Goal: Task Accomplishment & Management: Use online tool/utility

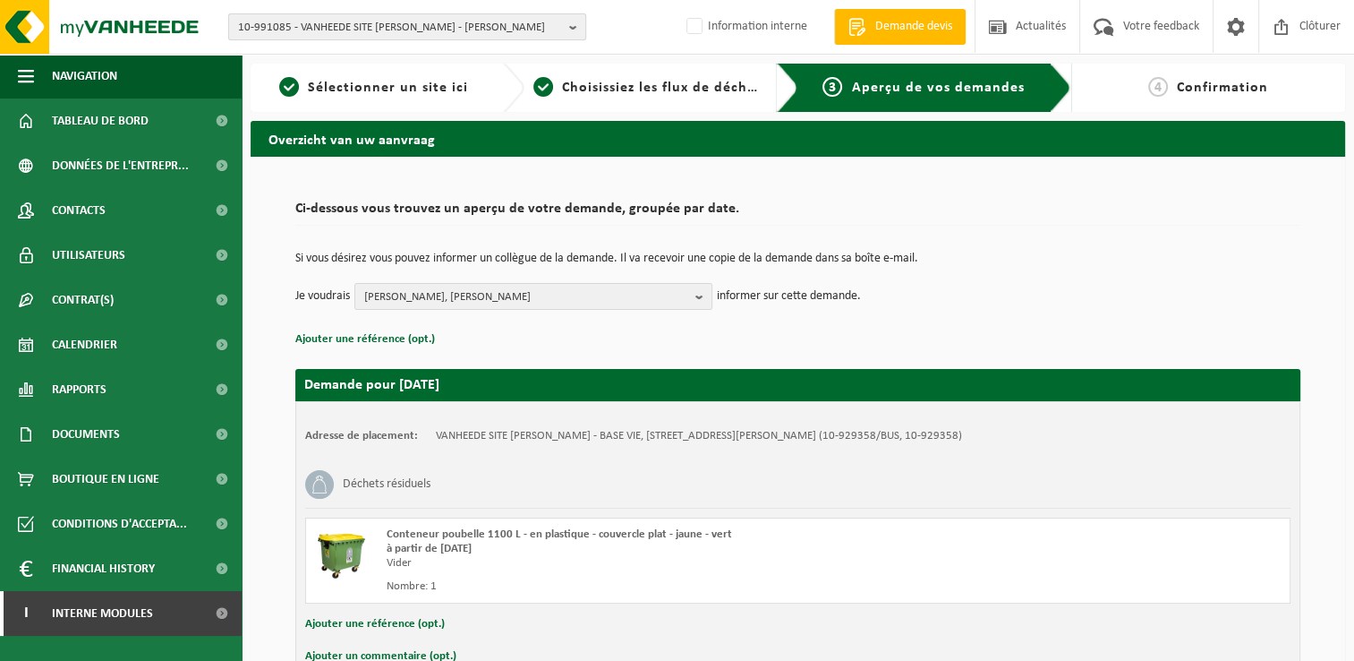
click at [316, 27] on span "10-991085 - VANHEEDE SITE BILLY BERCLAU - BILLY BERCLAU" at bounding box center [400, 27] width 324 height 27
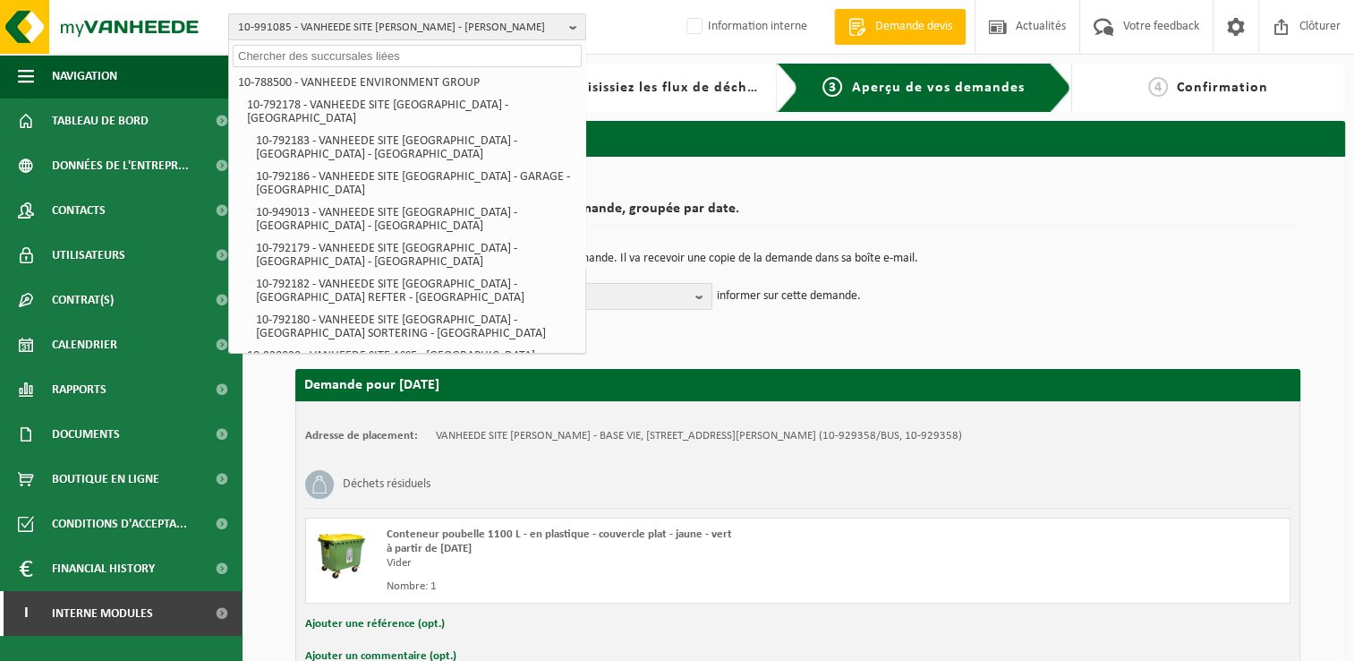
click at [279, 59] on input "text" at bounding box center [407, 56] width 349 height 22
paste input "01-000250"
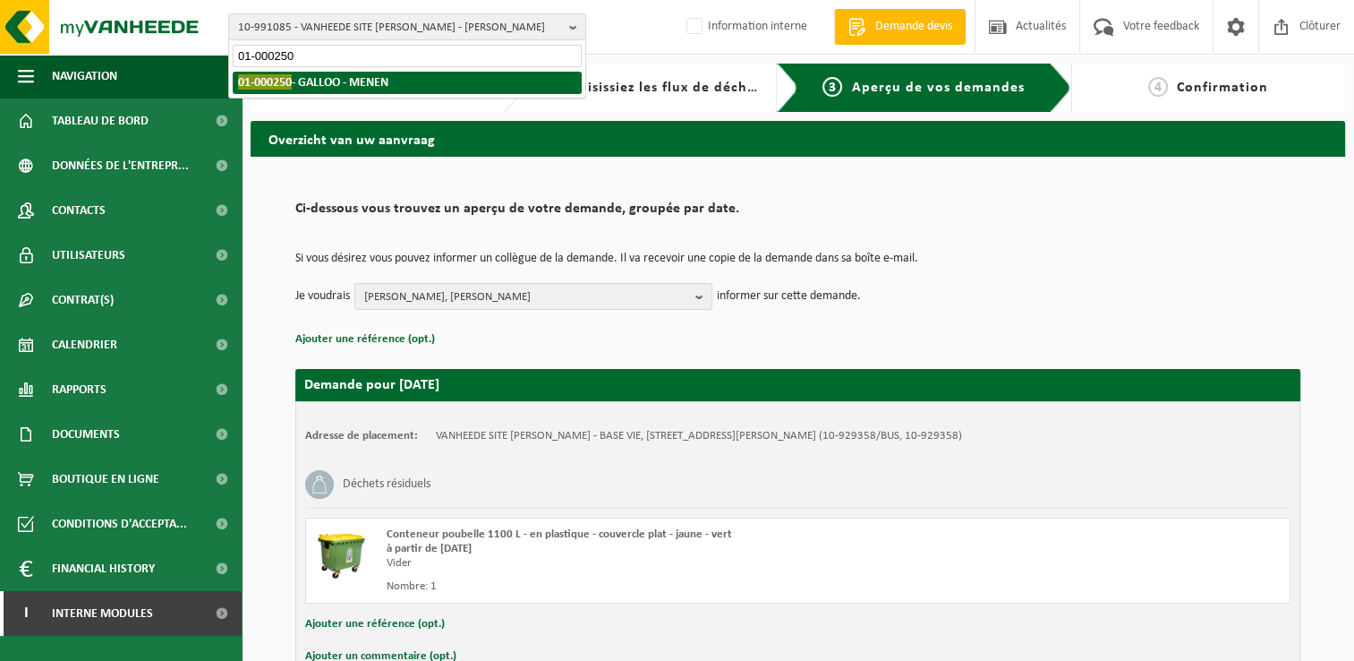
type input "01-000250"
click at [295, 73] on li "01-000250 - GALLOO - MENEN" at bounding box center [407, 83] width 349 height 22
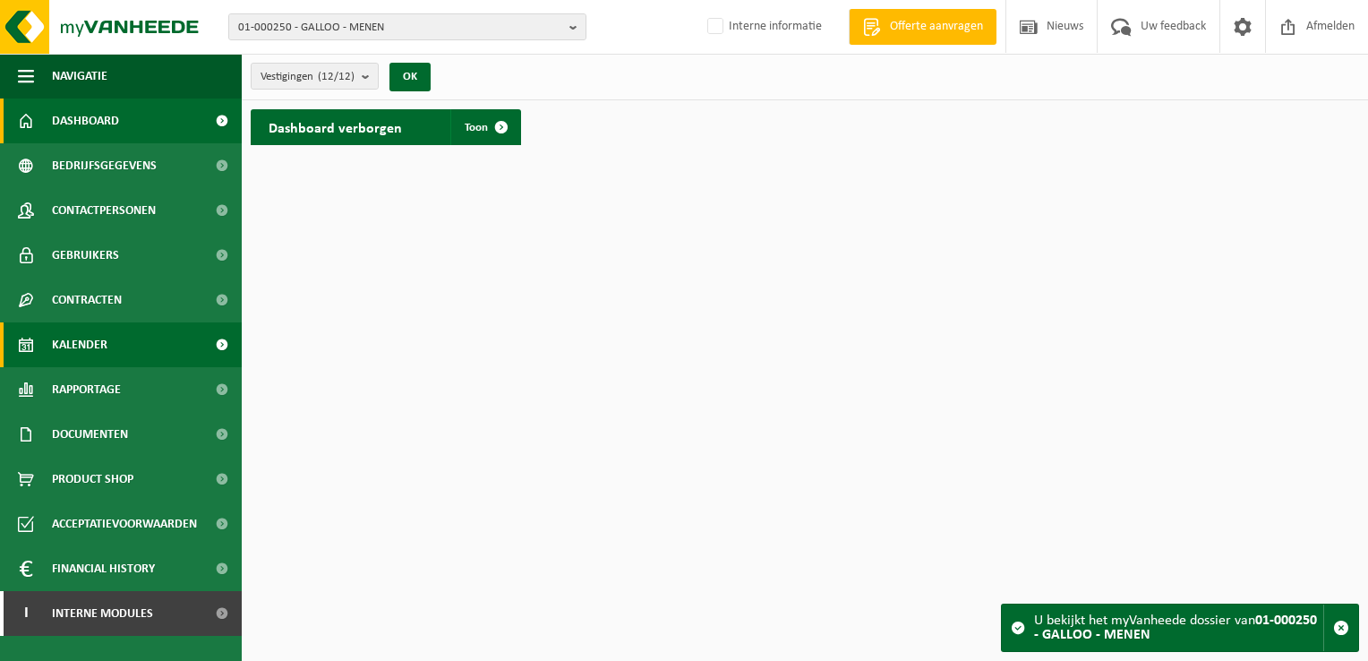
click at [183, 354] on link "Kalender" at bounding box center [121, 344] width 242 height 45
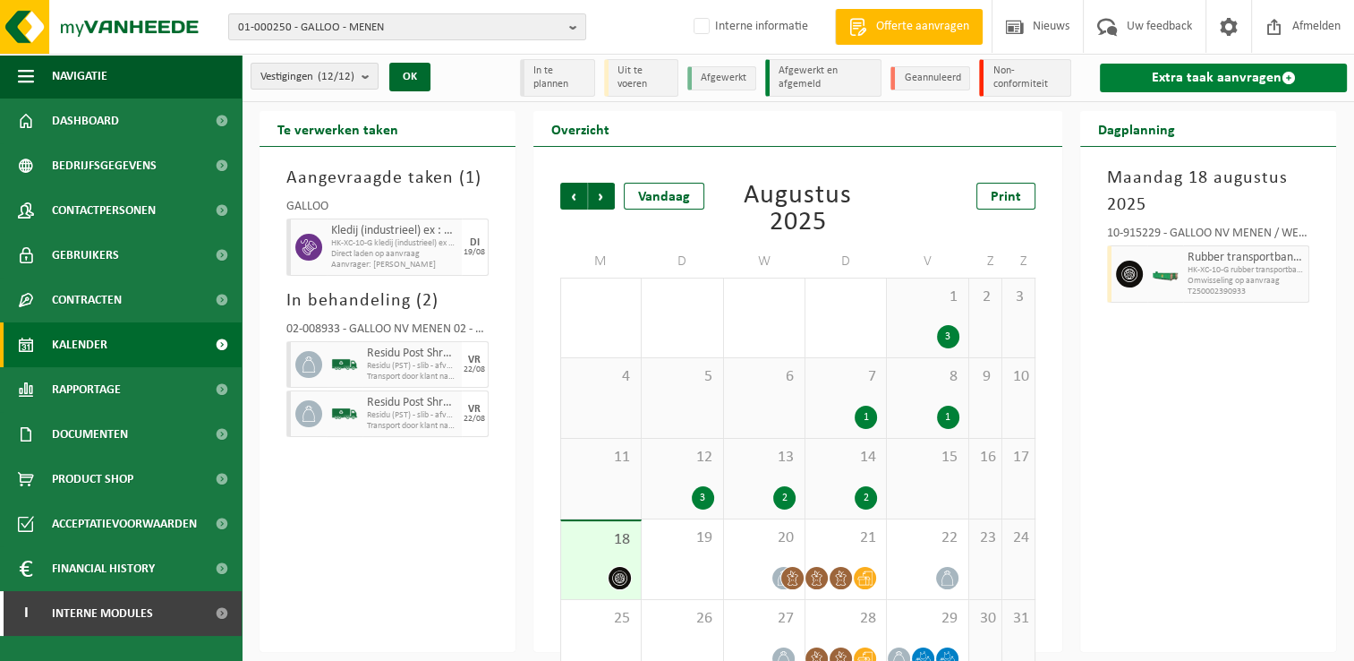
click at [1214, 73] on link "Extra taak aanvragen" at bounding box center [1223, 78] width 247 height 29
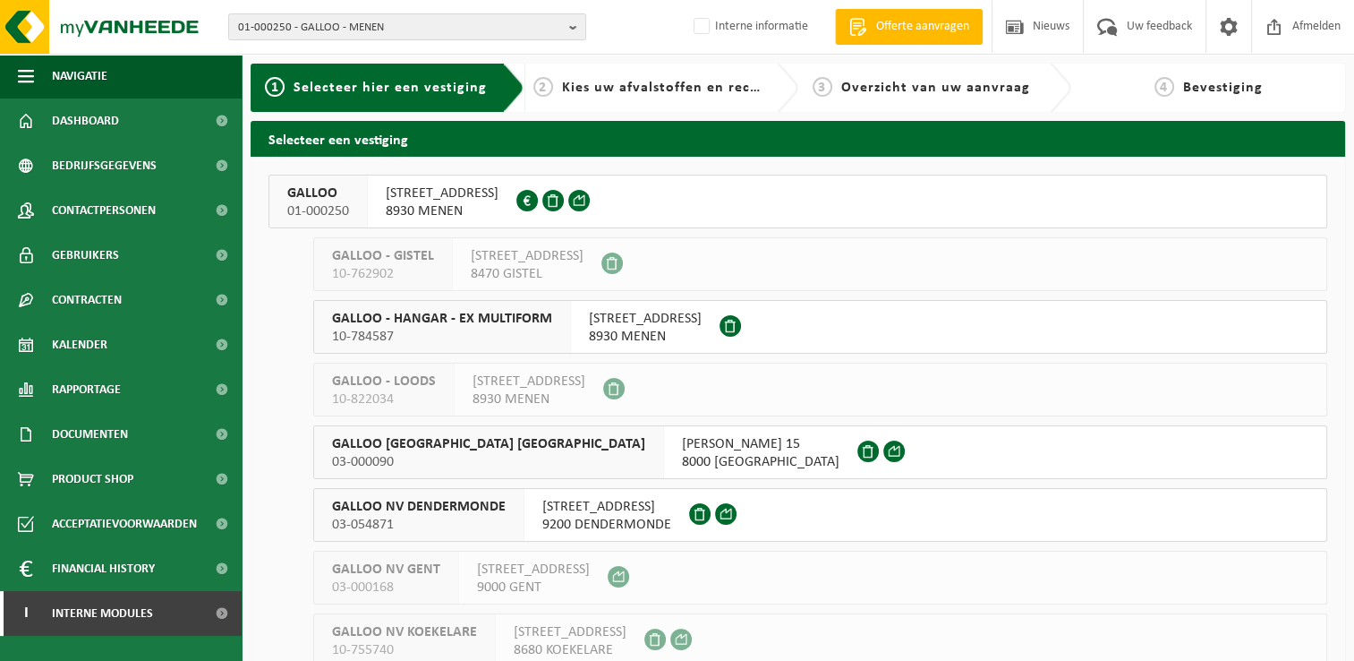
click at [329, 199] on span "GALLOO" at bounding box center [318, 193] width 62 height 18
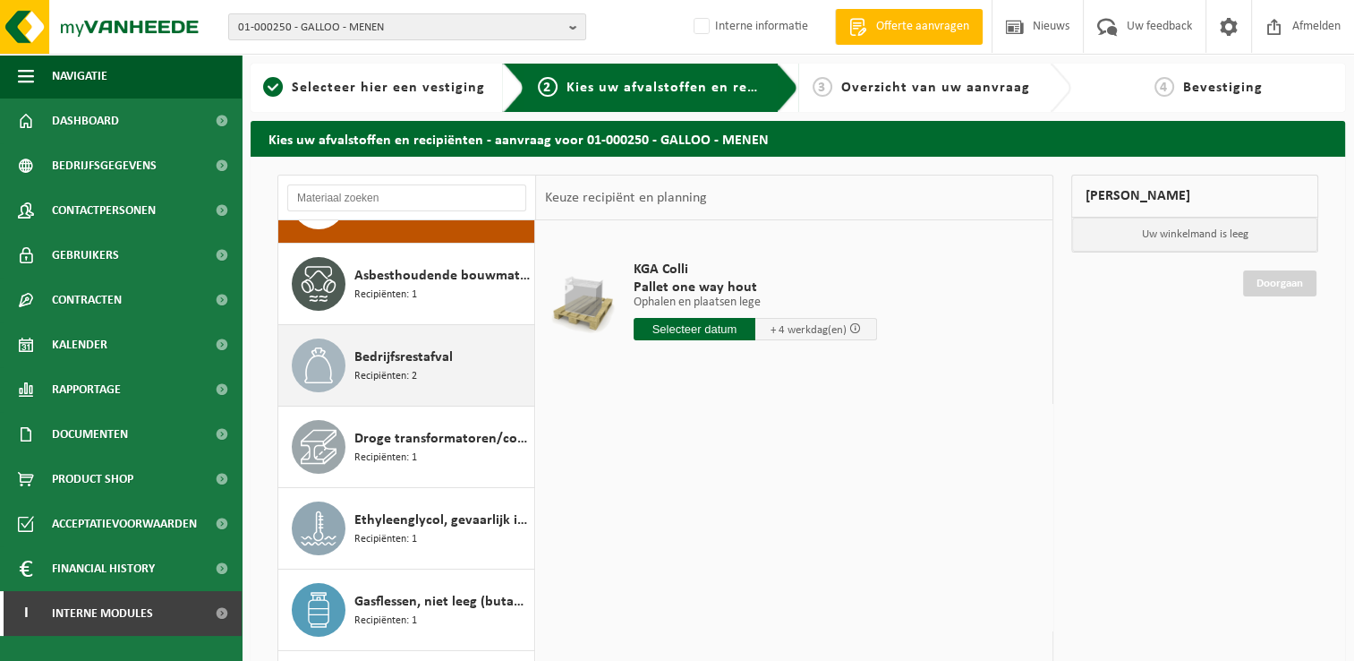
scroll to position [90, 0]
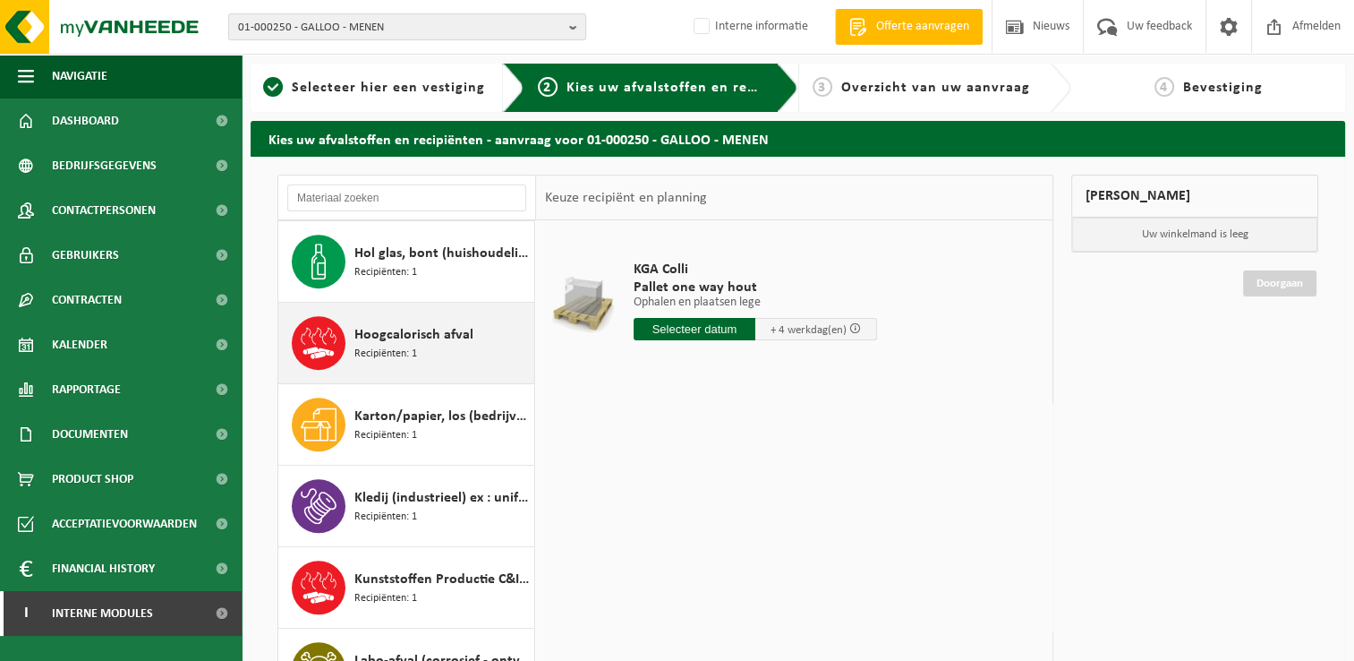
click at [415, 338] on span "Hoogcalorisch afval" at bounding box center [413, 334] width 119 height 21
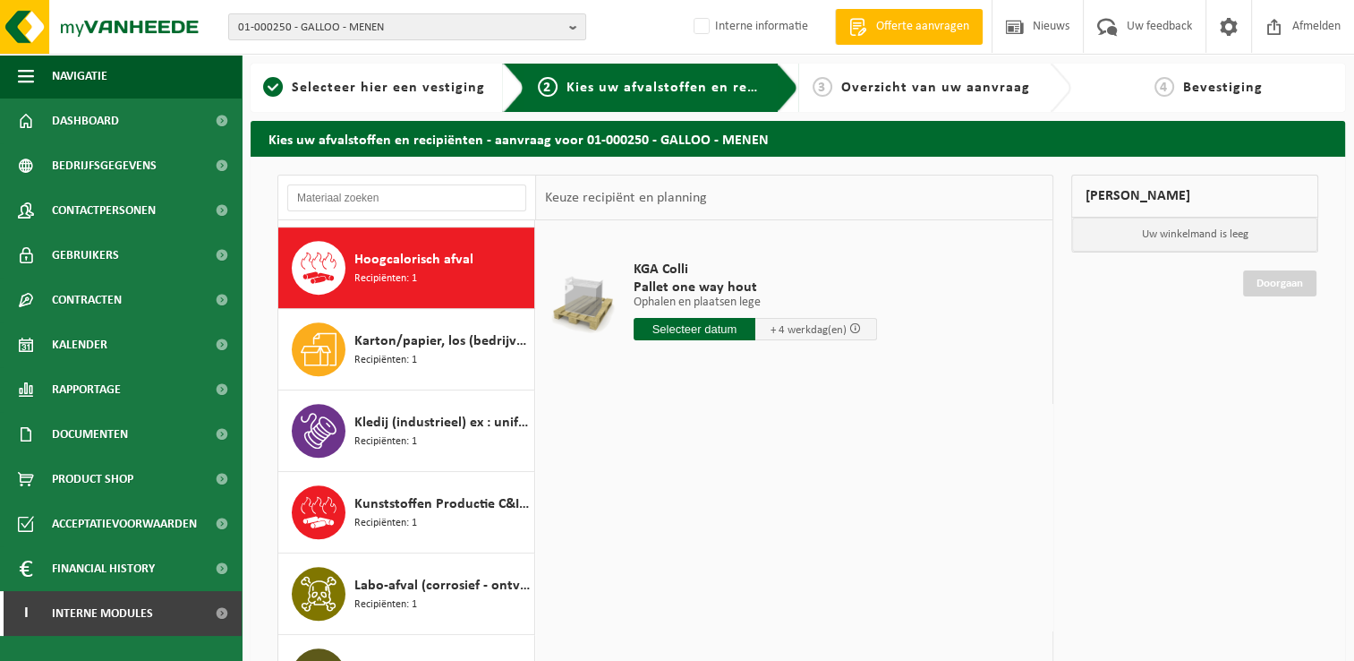
scroll to position [975, 0]
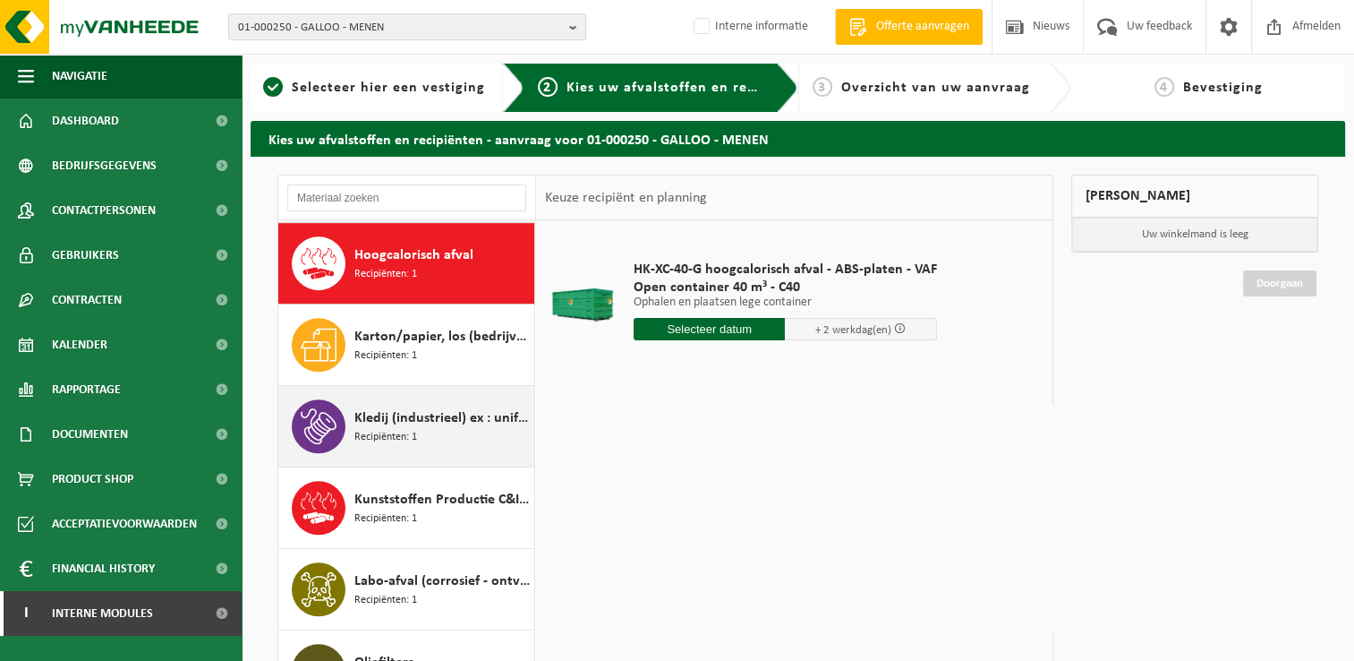
click at [435, 411] on span "Kledij (industrieel) ex : uniformen" at bounding box center [441, 417] width 175 height 21
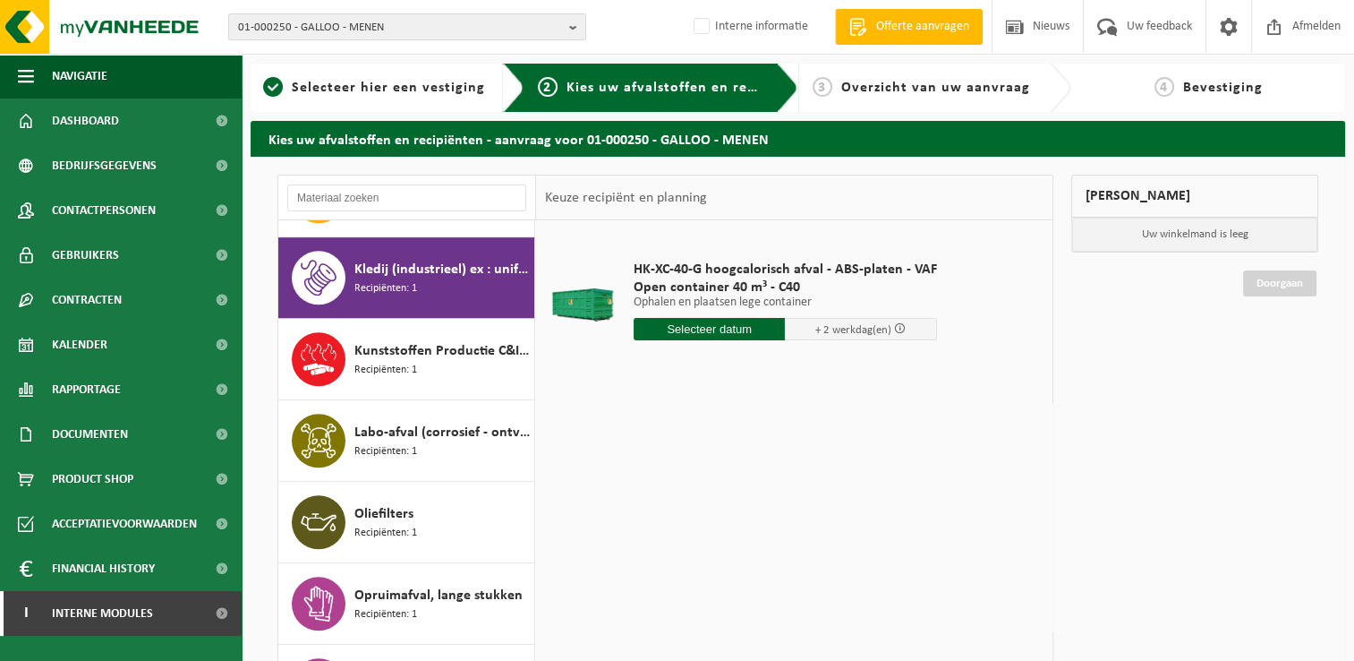
scroll to position [1138, 0]
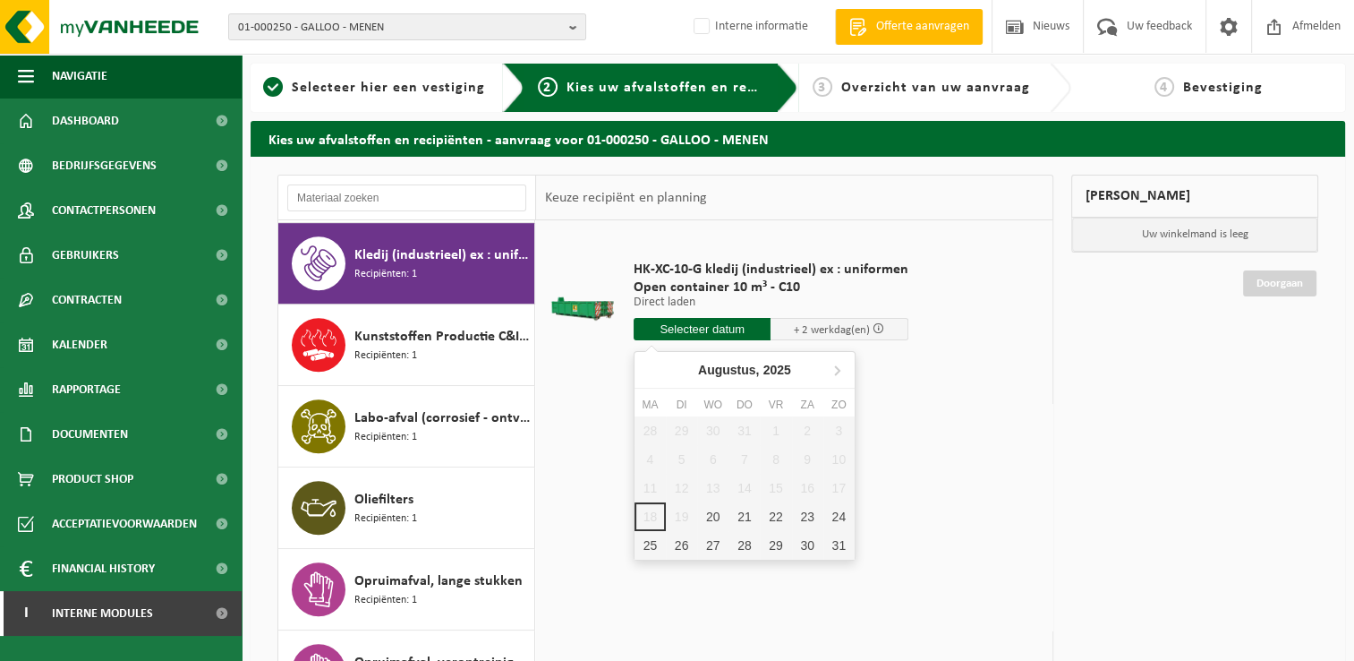
click at [699, 323] on input "text" at bounding box center [703, 329] width 138 height 22
click at [684, 542] on div "26" at bounding box center [681, 545] width 31 height 29
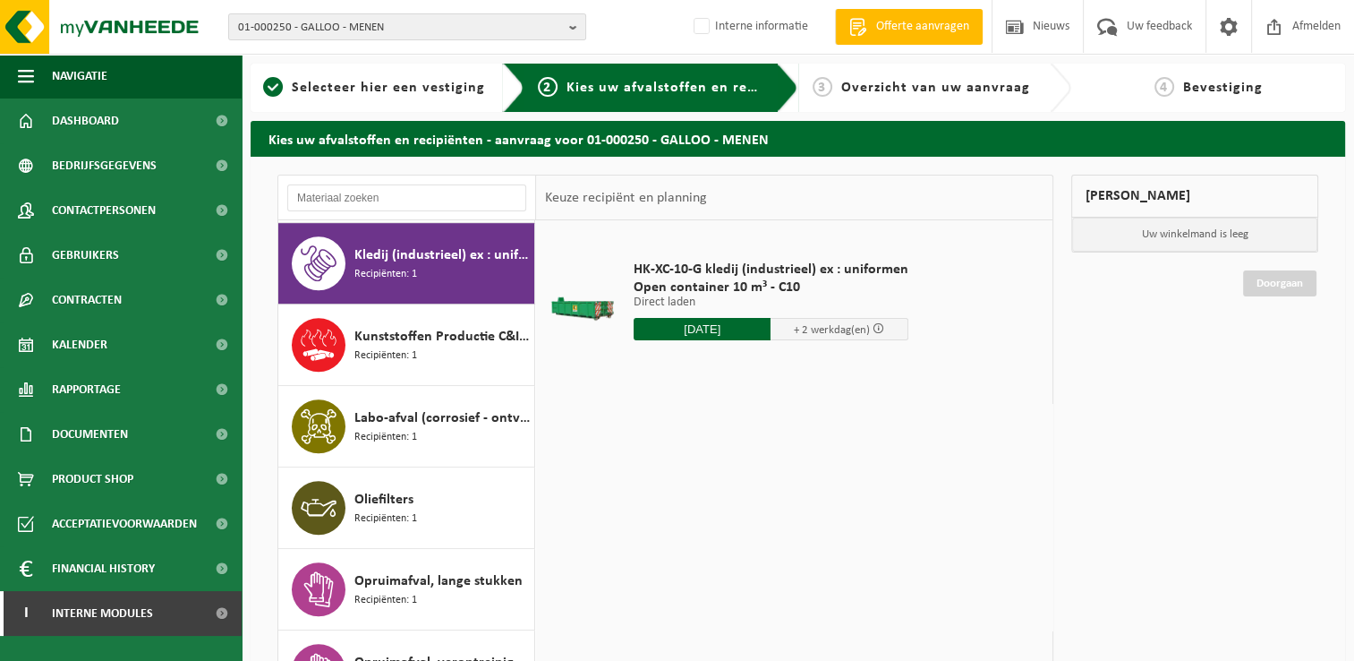
type input "Van 2025-08-26"
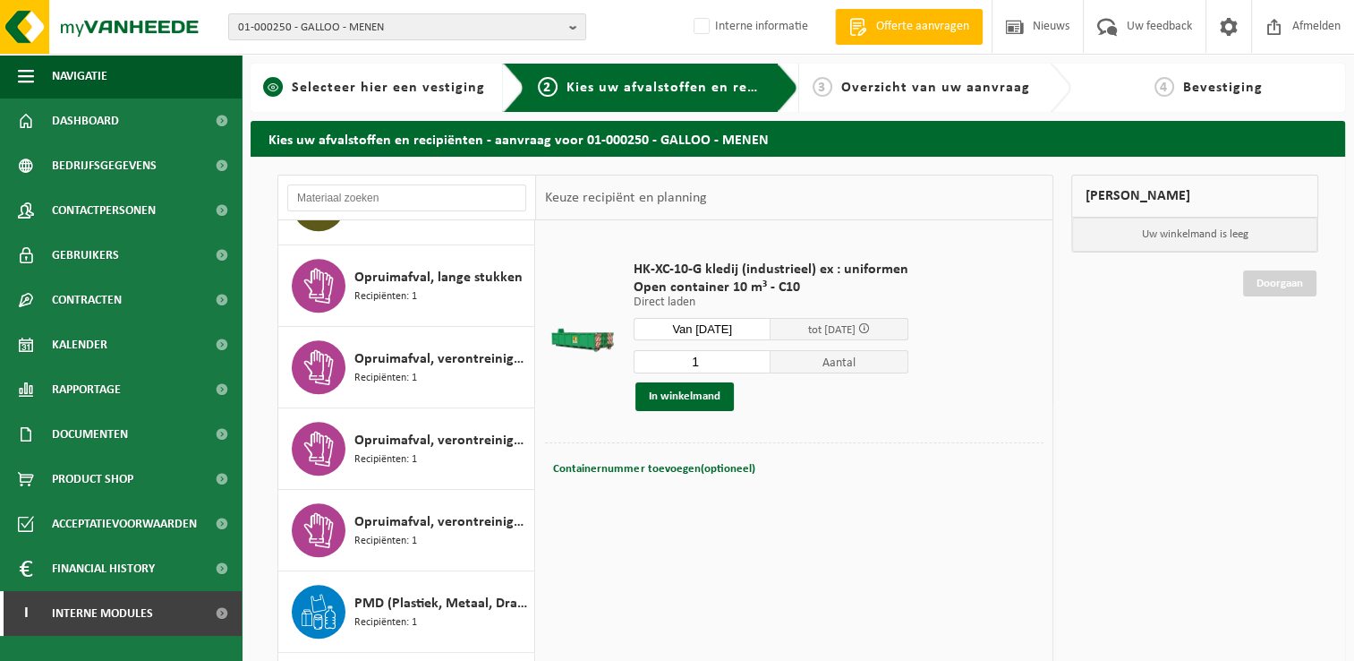
scroll to position [1037, 0]
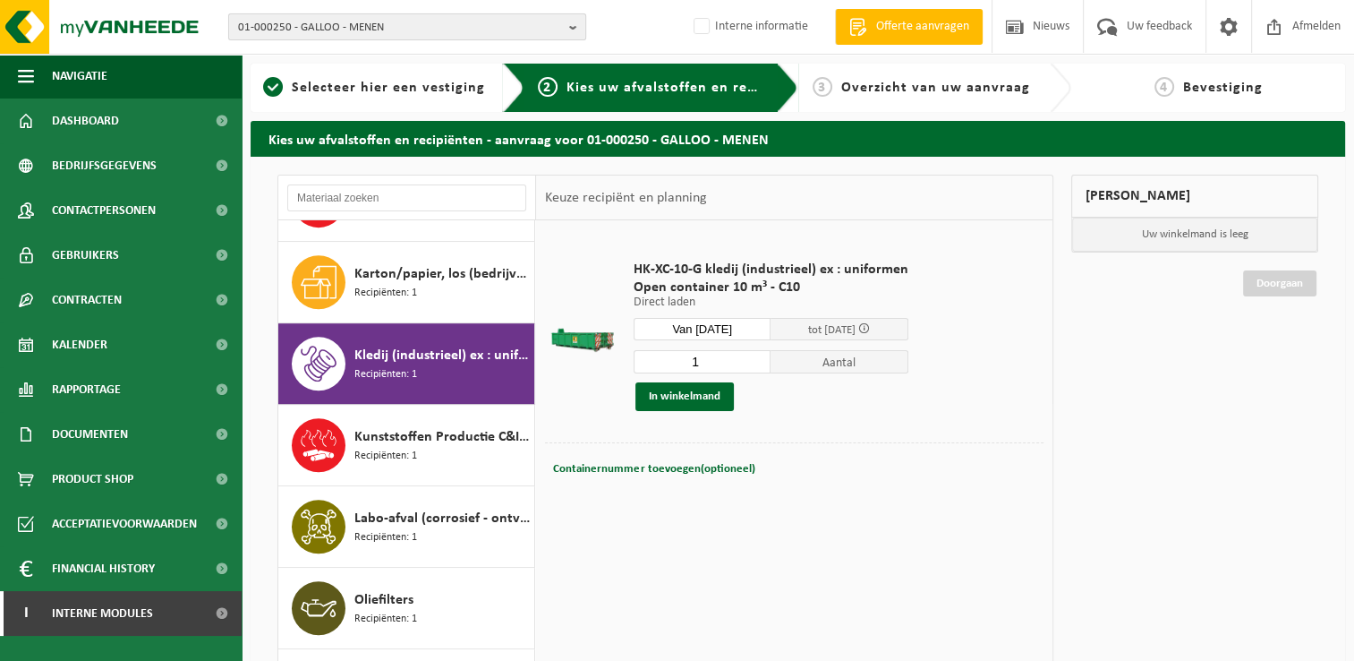
click at [374, 36] on span "01-000250 - GALLOO - MENEN" at bounding box center [400, 27] width 324 height 27
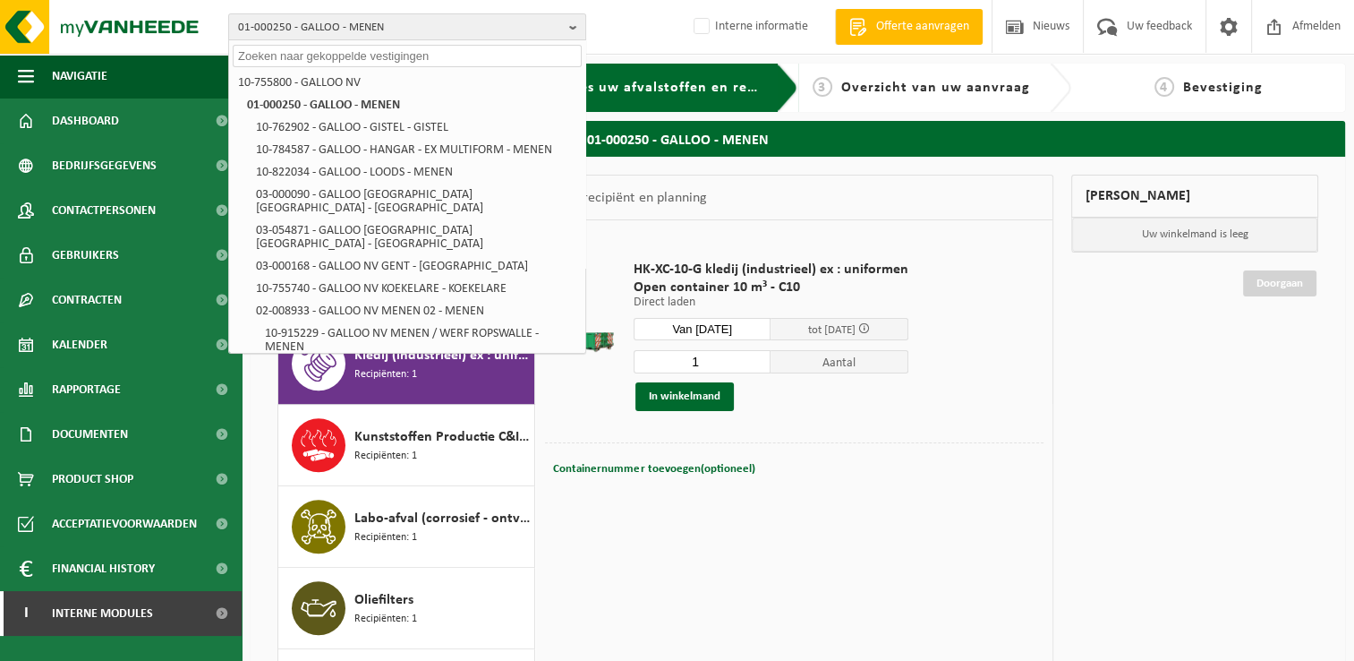
click at [397, 60] on input "text" at bounding box center [407, 56] width 349 height 22
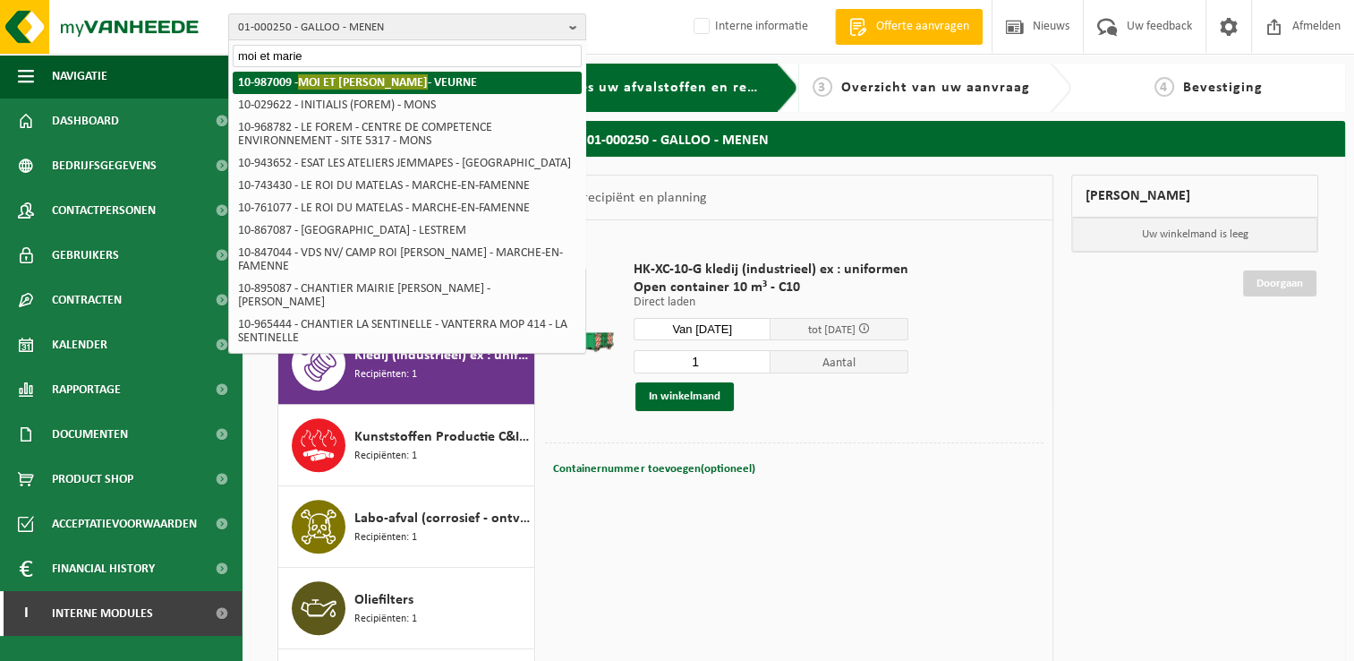
type input "moi et marie"
click at [406, 84] on strong "10-987009 - MOI ET MARIE - VEURNE" at bounding box center [357, 81] width 239 height 15
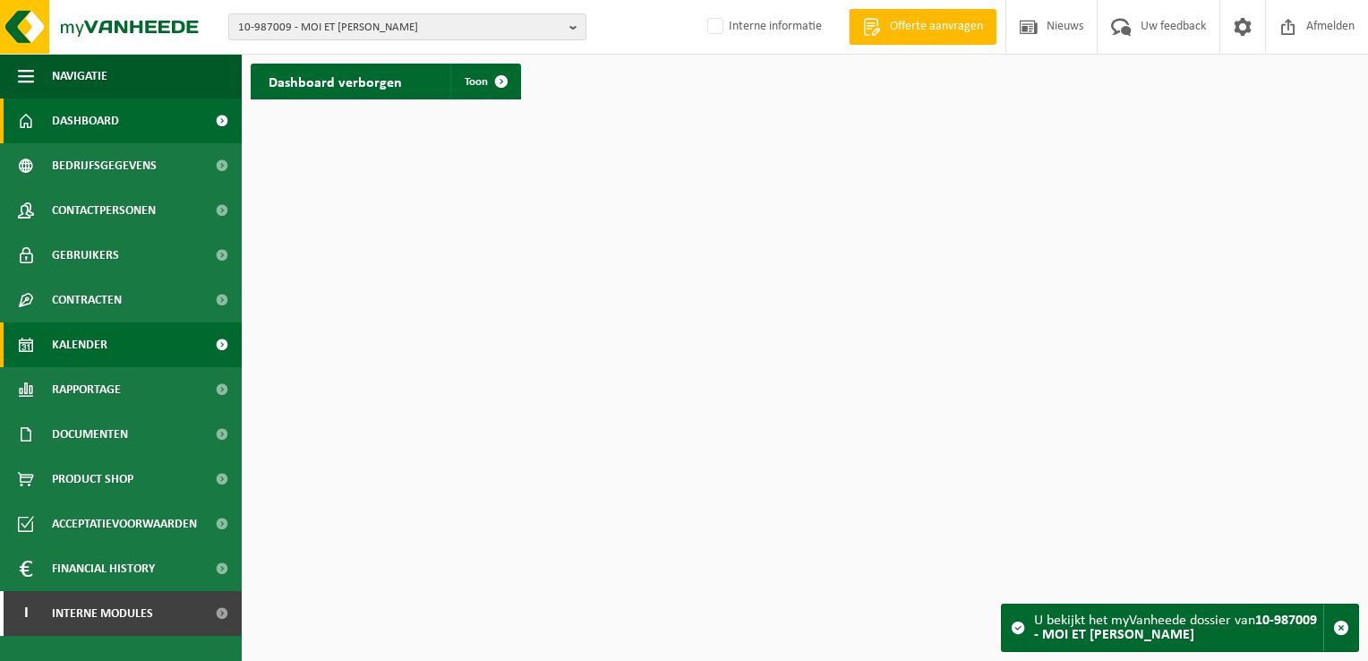
click at [115, 355] on link "Kalender" at bounding box center [121, 344] width 242 height 45
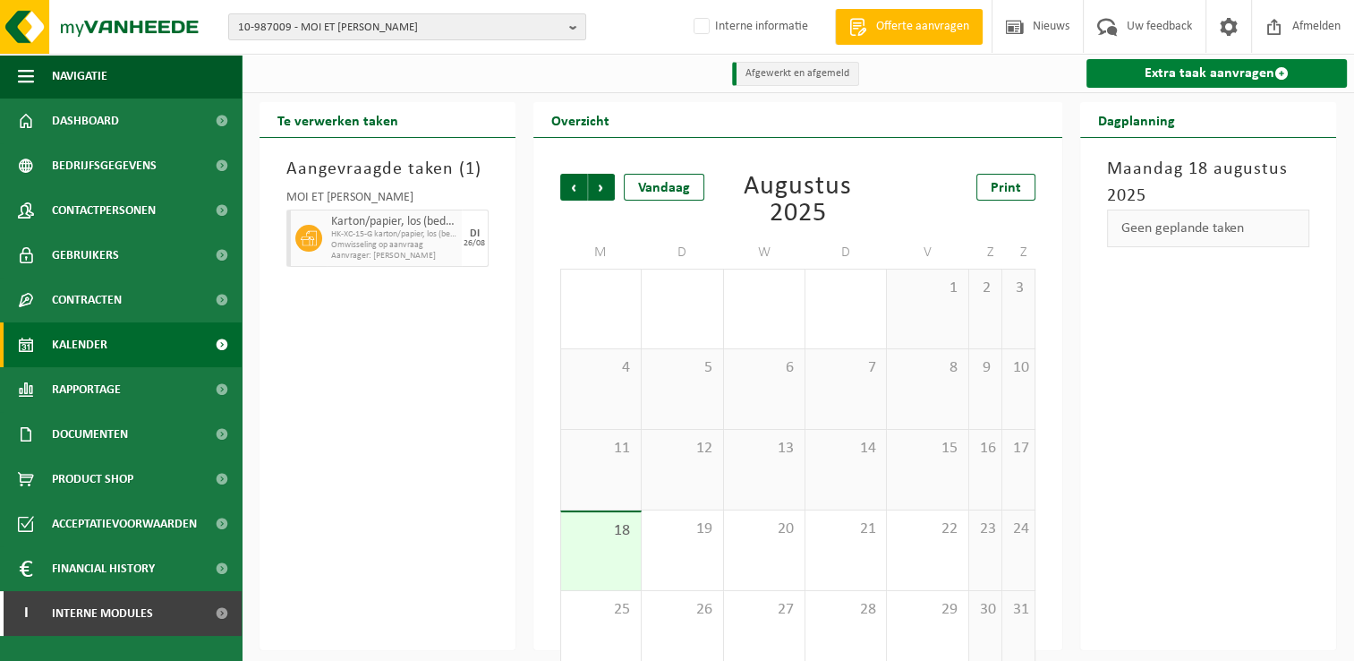
click at [1200, 70] on link "Extra taak aanvragen" at bounding box center [1217, 73] width 260 height 29
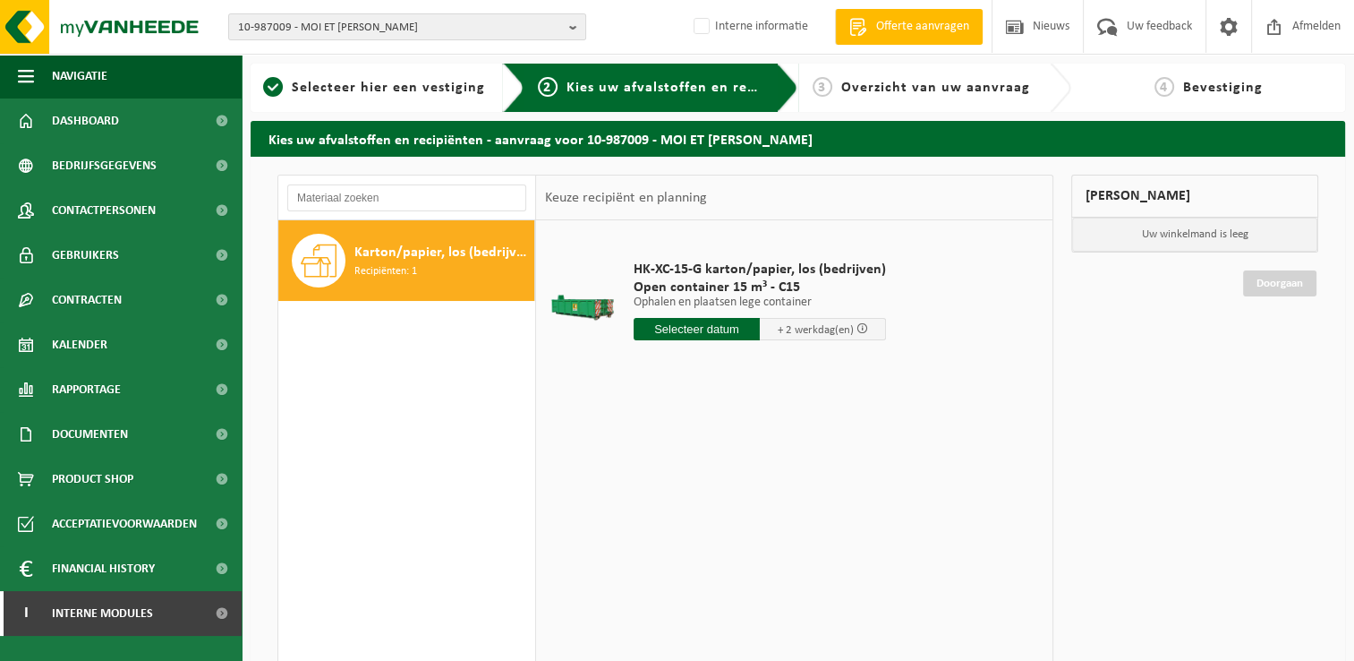
click at [730, 320] on input "text" at bounding box center [697, 329] width 126 height 22
click at [542, 405] on div "HK-XC-15-G karton/papier, los (bedrijven) Open container 15 m³ - C15 Ophalen en…" at bounding box center [794, 488] width 516 height 537
